Goal: Task Accomplishment & Management: Complete application form

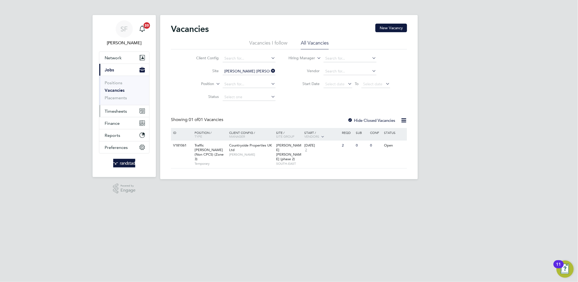
click at [119, 113] on span "Timesheets" at bounding box center [116, 111] width 22 height 5
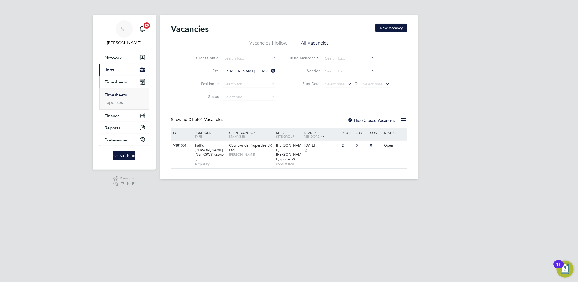
click at [115, 96] on link "Timesheets" at bounding box center [116, 94] width 22 height 5
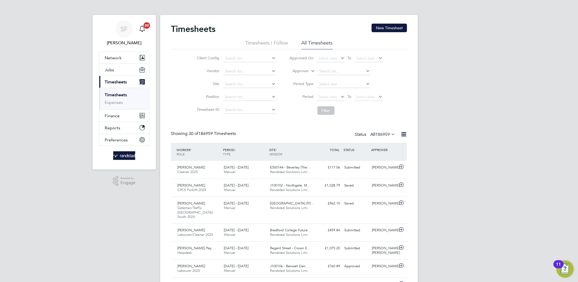
click at [310, 71] on icon at bounding box center [310, 69] width 0 height 5
click at [304, 75] on li "Worker" at bounding box center [295, 77] width 27 height 7
click at [326, 68] on input at bounding box center [343, 72] width 53 height 8
type input "[PERSON_NAME]"
click at [331, 113] on button "Filter" at bounding box center [325, 110] width 17 height 9
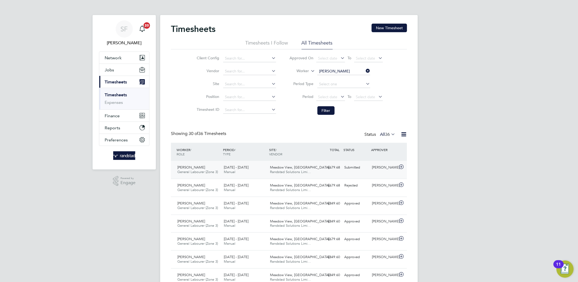
click at [351, 167] on div "Submitted" at bounding box center [356, 167] width 28 height 9
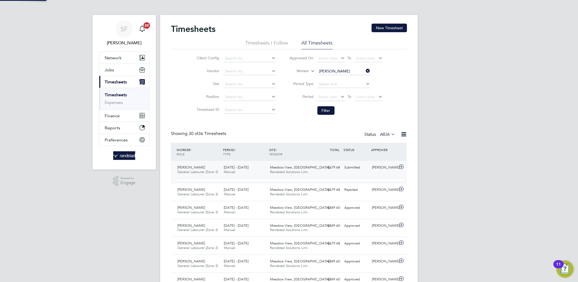
scroll to position [9, 52]
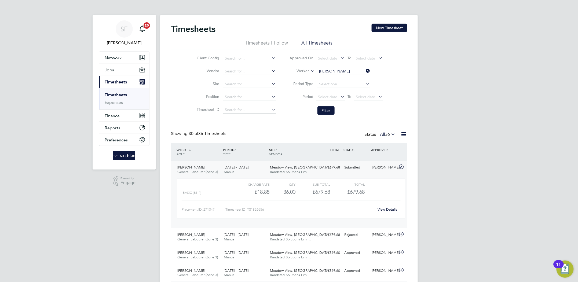
click at [383, 208] on link "View Details" at bounding box center [388, 209] width 20 height 5
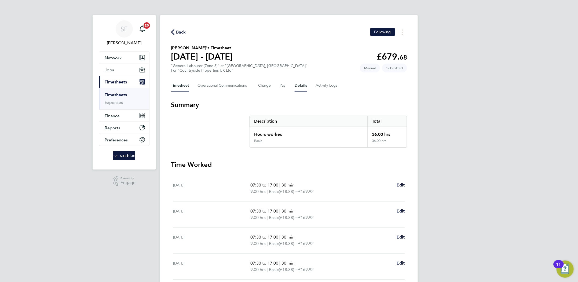
click at [297, 81] on button "Details" at bounding box center [300, 85] width 12 height 13
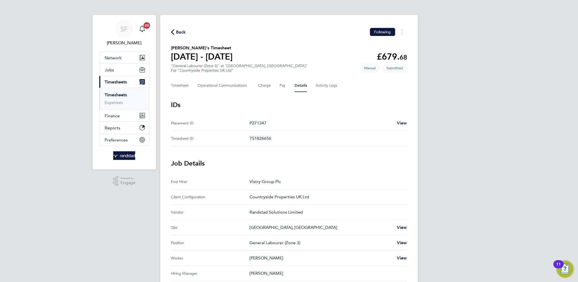
click at [403, 124] on span "View" at bounding box center [402, 122] width 10 height 5
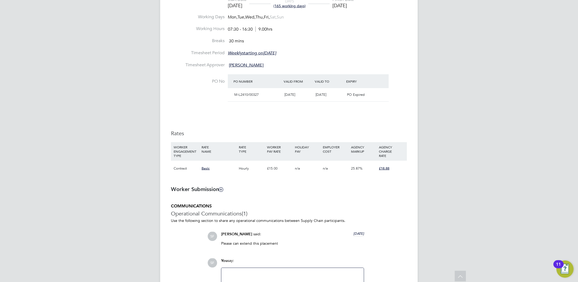
scroll to position [255, 0]
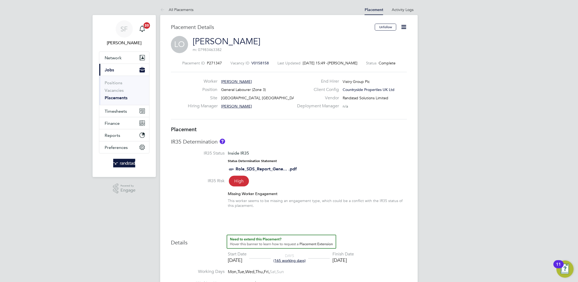
click at [261, 63] on span "V0158158" at bounding box center [260, 63] width 17 height 5
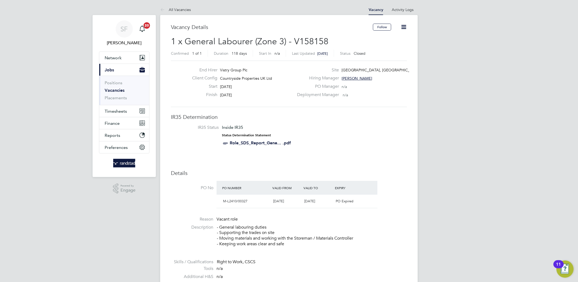
click at [402, 27] on icon at bounding box center [403, 27] width 7 height 7
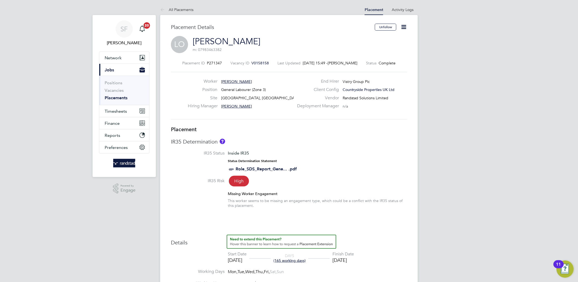
click at [403, 26] on icon at bounding box center [403, 27] width 7 height 7
click at [384, 39] on li "Edit Placement e" at bounding box center [385, 40] width 39 height 8
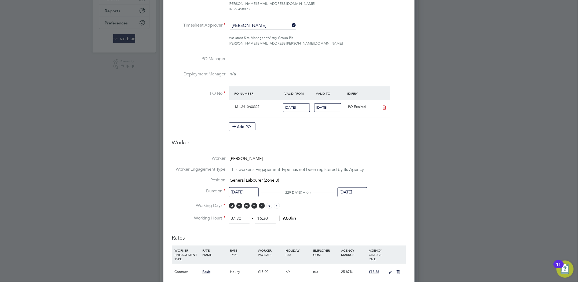
click at [330, 105] on input "[DATE]" at bounding box center [327, 107] width 27 height 9
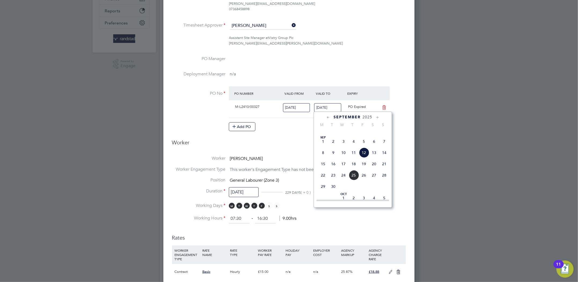
click at [367, 169] on span "19" at bounding box center [364, 164] width 10 height 10
type input "[DATE]"
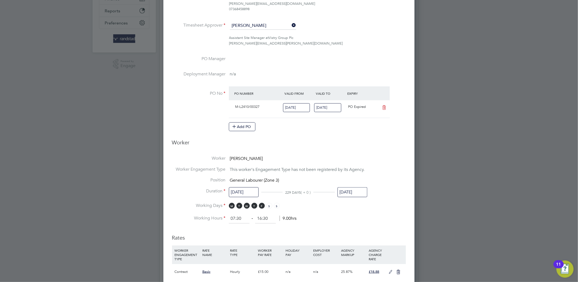
click at [385, 156] on li "Worker [PERSON_NAME]" at bounding box center [289, 161] width 234 height 11
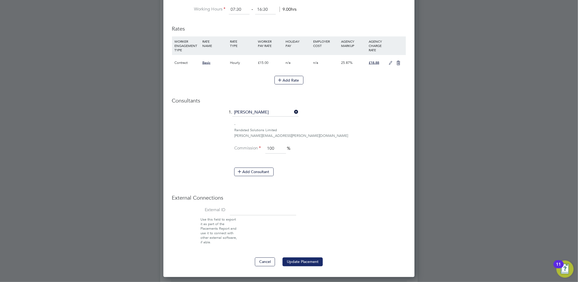
click at [307, 263] on button "Update Placement" at bounding box center [302, 261] width 40 height 9
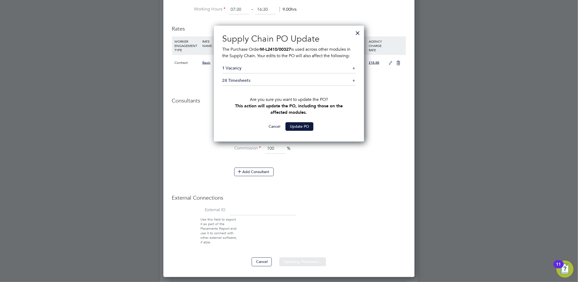
click at [304, 126] on button "Update PO" at bounding box center [299, 126] width 28 height 9
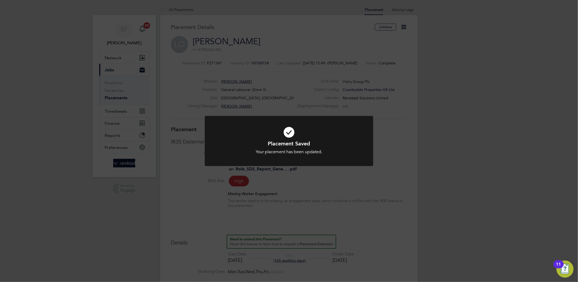
click at [272, 42] on div "Placement Saved Your placement has been updated. Cancel Okay" at bounding box center [289, 141] width 578 height 282
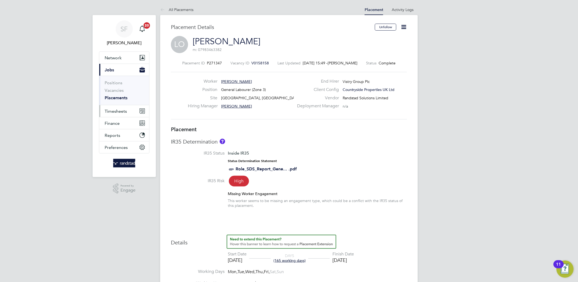
click at [117, 114] on span "Timesheets" at bounding box center [116, 111] width 22 height 5
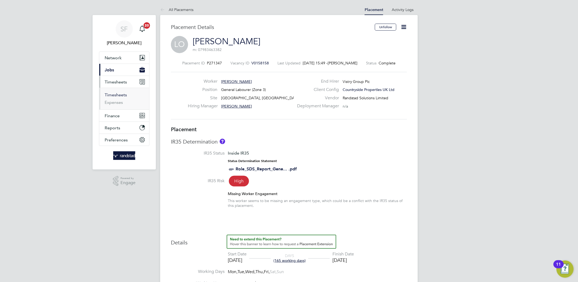
click at [120, 97] on link "Timesheets" at bounding box center [116, 94] width 22 height 5
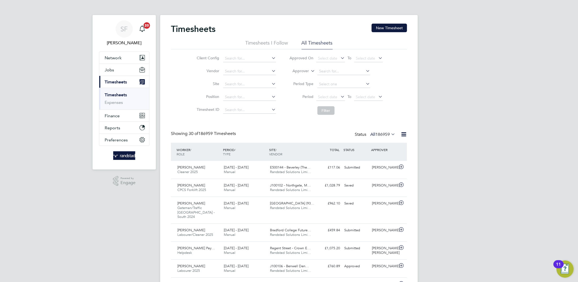
click at [310, 71] on icon at bounding box center [310, 69] width 0 height 5
click at [305, 75] on li "Worker" at bounding box center [295, 77] width 27 height 7
click at [322, 71] on input at bounding box center [343, 72] width 53 height 8
click at [322, 77] on b "[PERSON_NAME]" at bounding box center [334, 78] width 31 height 5
type input "[PERSON_NAME]"
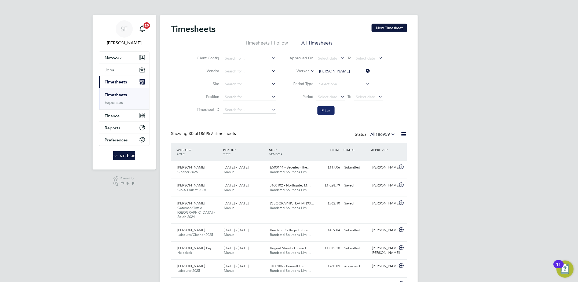
click at [322, 110] on button "Filter" at bounding box center [325, 110] width 17 height 9
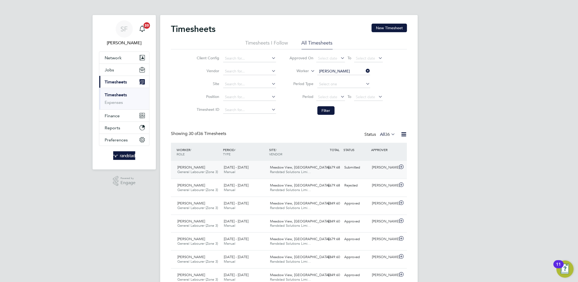
click at [379, 173] on div "[PERSON_NAME] General Labourer (Zone 3) [DATE] - [DATE] [DATE] - [DATE] Manual …" at bounding box center [289, 170] width 236 height 18
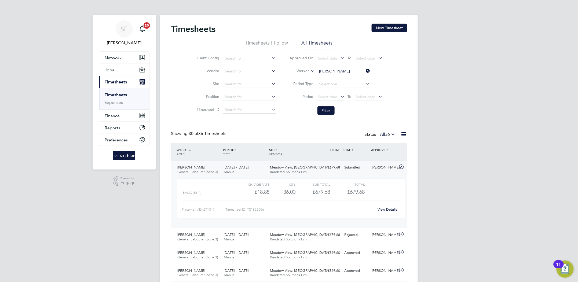
click at [386, 209] on link "View Details" at bounding box center [388, 209] width 20 height 5
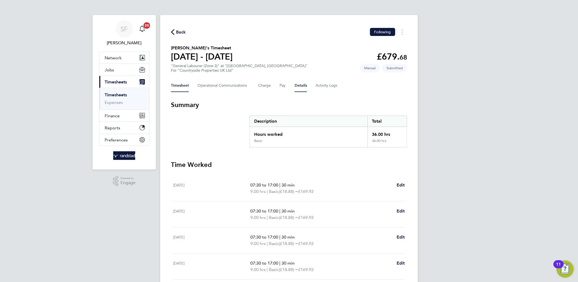
click at [300, 87] on button "Details" at bounding box center [300, 85] width 12 height 13
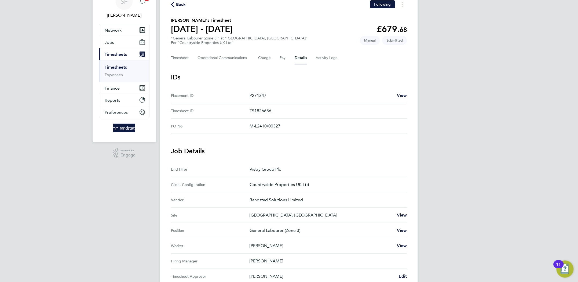
scroll to position [27, 0]
click at [180, 55] on button "Timesheet" at bounding box center [180, 59] width 18 height 13
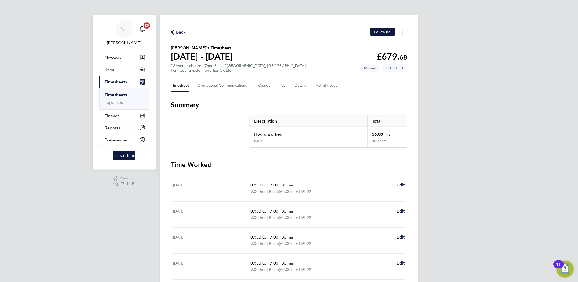
scroll to position [63, 0]
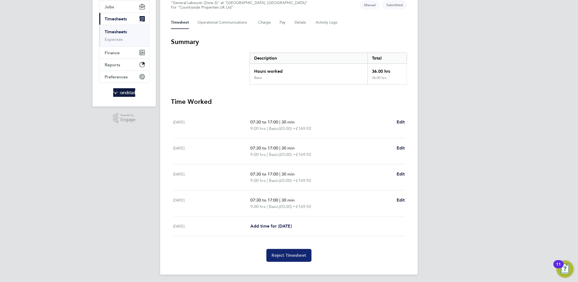
click at [277, 256] on span "Reject Timesheet" at bounding box center [289, 255] width 35 height 5
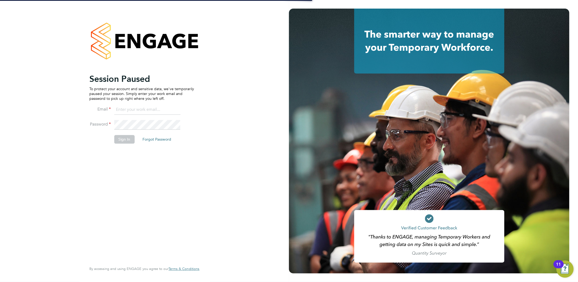
type input "[PERSON_NAME][EMAIL_ADDRESS][PERSON_NAME][DOMAIN_NAME]"
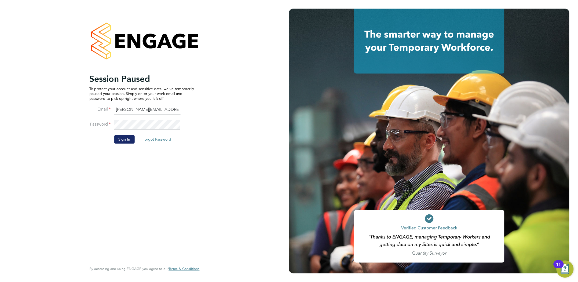
click at [127, 141] on button "Sign In" at bounding box center [124, 139] width 20 height 9
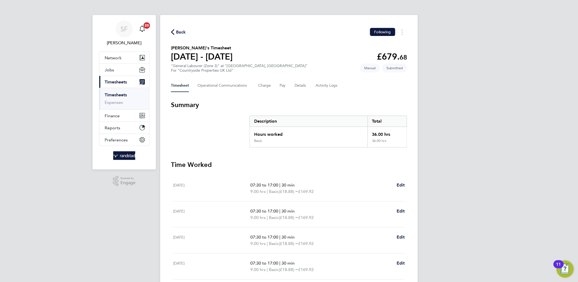
scroll to position [63, 0]
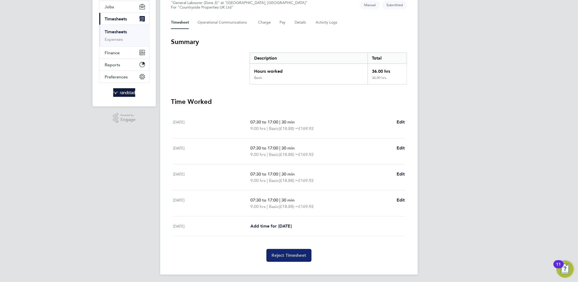
click at [281, 256] on span "Reject Timesheet" at bounding box center [289, 255] width 35 height 5
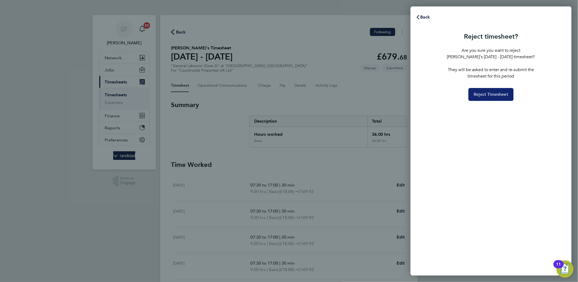
click at [494, 93] on span "Reject Timesheet" at bounding box center [491, 94] width 35 height 5
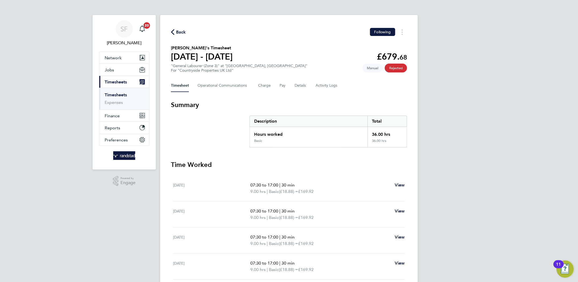
scroll to position [38, 0]
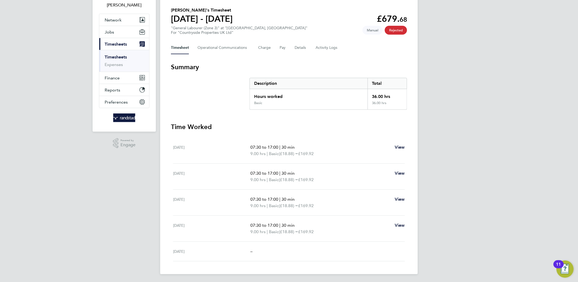
click at [112, 58] on link "Timesheets" at bounding box center [116, 56] width 22 height 5
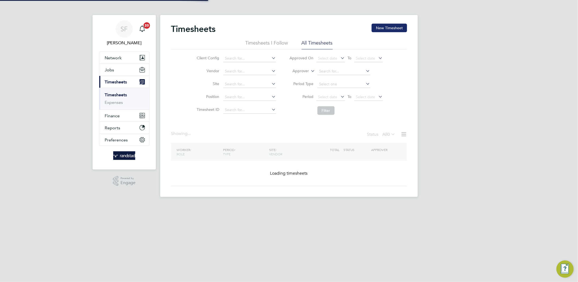
click at [384, 28] on button "New Timesheet" at bounding box center [388, 28] width 35 height 9
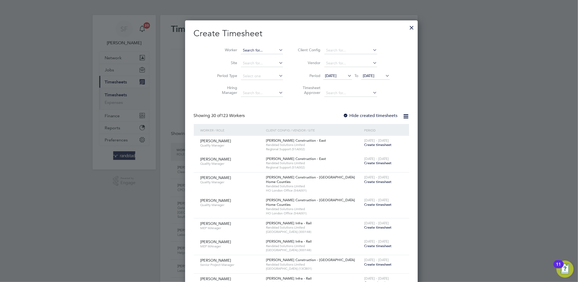
click at [254, 49] on input at bounding box center [262, 51] width 42 height 8
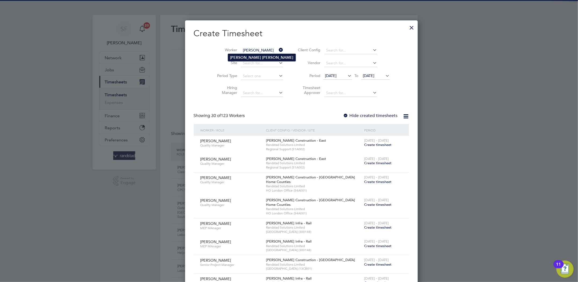
click at [254, 58] on li "Leon Osji" at bounding box center [262, 57] width 68 height 7
type input "[PERSON_NAME]"
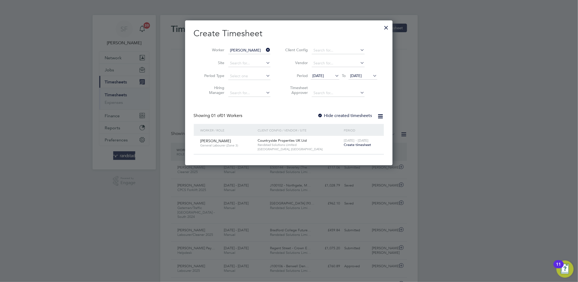
click at [366, 146] on span "Create timesheet" at bounding box center [357, 144] width 27 height 5
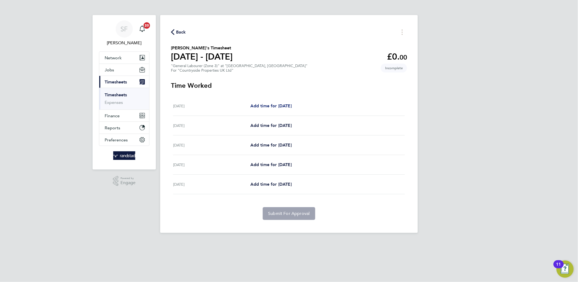
click at [274, 106] on span "Add time for Mon 15 Sep" at bounding box center [270, 105] width 41 height 5
select select "30"
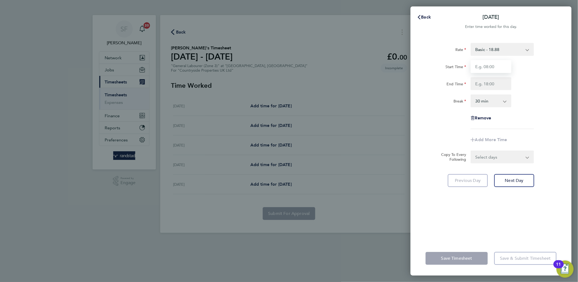
click at [481, 67] on input "Start Time" at bounding box center [490, 66] width 41 height 13
type input "07:30"
click at [488, 82] on input "End Time" at bounding box center [490, 83] width 41 height 13
type input "17:00"
click at [486, 160] on select "Select days Day Tuesday Wednesday Thursday Friday" at bounding box center [499, 157] width 56 height 12
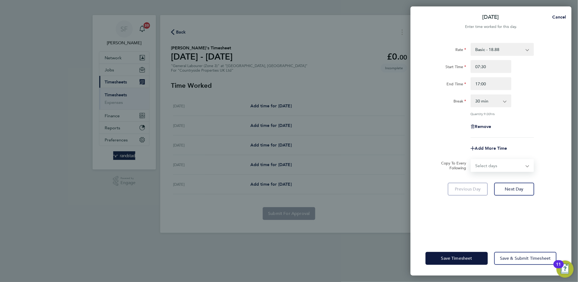
select select "TUE"
click at [471, 160] on select "Select days Day Tuesday Wednesday Thursday Friday" at bounding box center [499, 166] width 56 height 12
select select "2025-09-19"
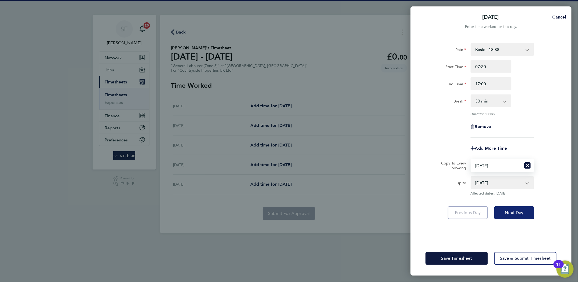
click at [523, 216] on button "Next Day" at bounding box center [514, 212] width 40 height 13
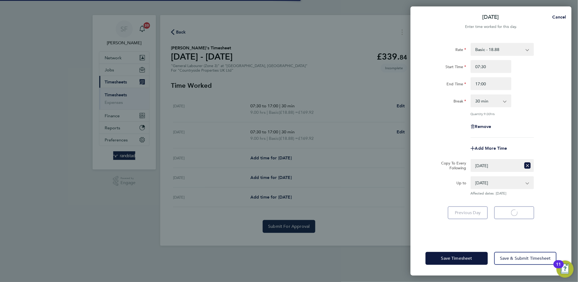
select select "30"
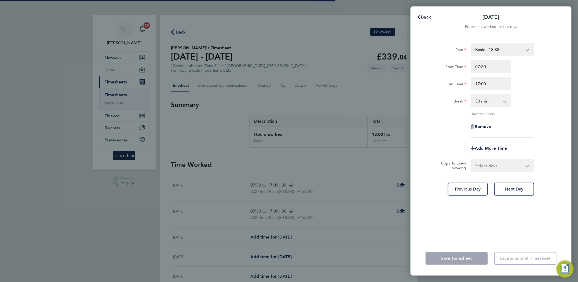
click at [488, 166] on select "Select days Day Wednesday Thursday Friday" at bounding box center [499, 166] width 56 height 12
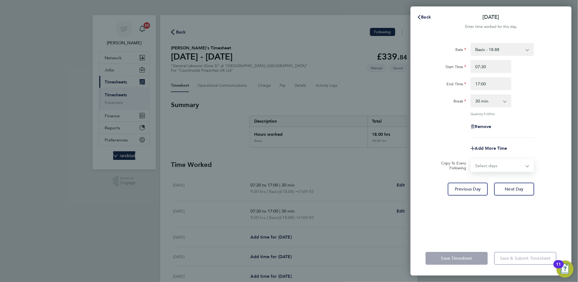
select select "WED"
click at [471, 160] on select "Select days Day Wednesday Thursday Friday" at bounding box center [499, 166] width 56 height 12
select select "2025-09-19"
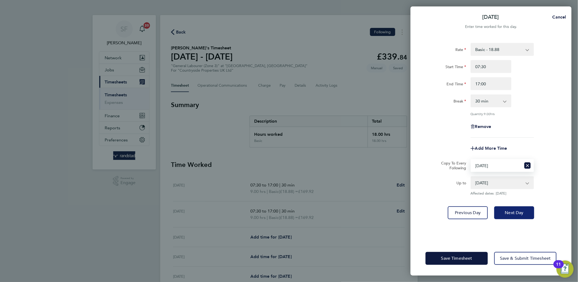
click at [514, 210] on span "Next Day" at bounding box center [514, 212] width 19 height 5
select select "30"
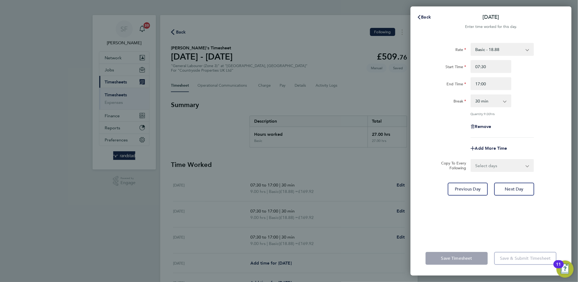
click at [499, 167] on select "Select days Day Thursday Friday" at bounding box center [499, 166] width 56 height 12
select select "THU"
click at [471, 160] on select "Select days Day Thursday Friday" at bounding box center [499, 166] width 56 height 12
select select "2025-09-19"
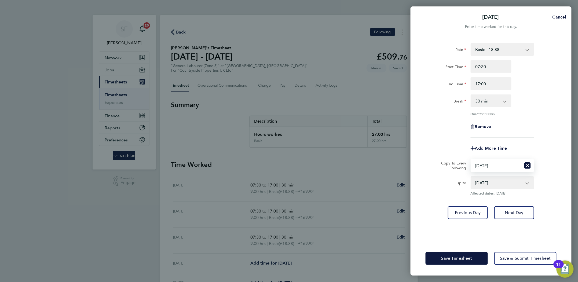
click at [511, 203] on div "Rate Basic - 18.88 Start Time 07:30 End Time 17:00 Break 0 min 15 min 30 min 45…" at bounding box center [490, 138] width 161 height 205
click at [512, 214] on span "Next Day" at bounding box center [514, 212] width 19 height 5
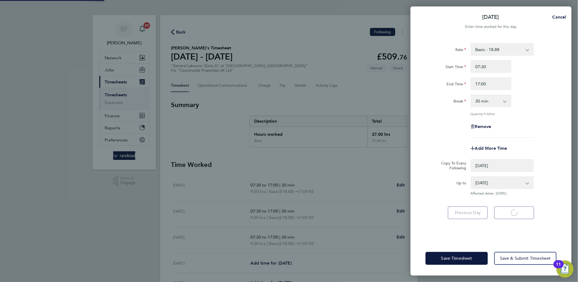
select select "0: null"
select select "30"
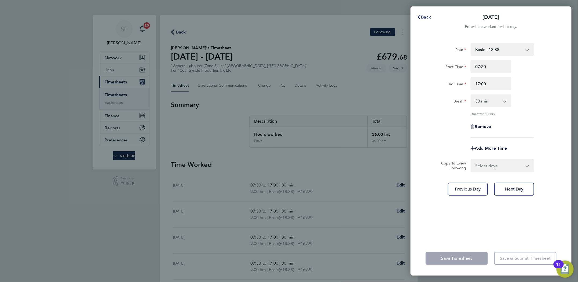
click at [424, 16] on span "Back" at bounding box center [426, 16] width 10 height 5
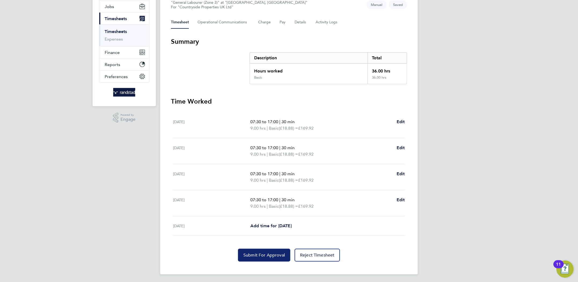
click at [259, 254] on span "Submit For Approval" at bounding box center [264, 254] width 42 height 5
